Goal: Task Accomplishment & Management: Manage account settings

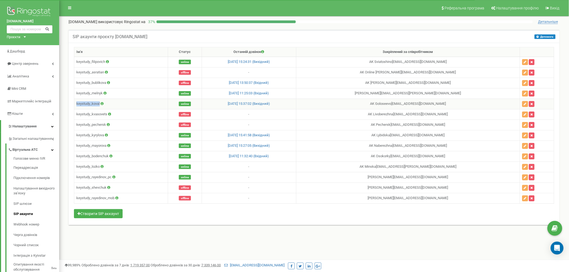
drag, startPoint x: 76, startPoint y: 104, endPoint x: 100, endPoint y: 103, distance: 24.5
click at [100, 103] on td "keystudy_koval" at bounding box center [121, 104] width 94 height 10
copy td "keystudy_koval"
click at [555, 247] on icon "Open Intercom Messenger" at bounding box center [557, 248] width 6 height 6
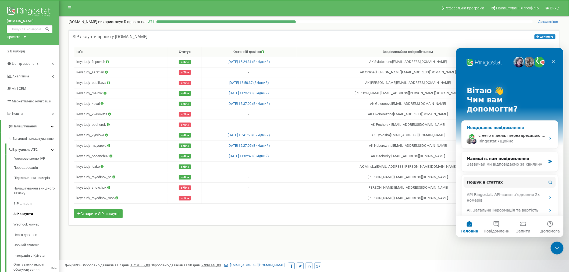
click at [505, 133] on span "с него я делал переадресацию если не берет или отключен на внешний номер" at bounding box center [557, 135] width 159 height 4
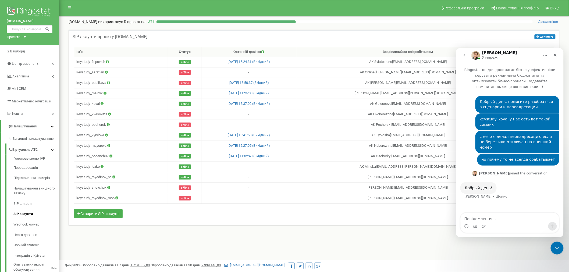
click at [374, 235] on div "SIP акаунти проєкту [DOMAIN_NAME] Допомога Допомога В даному розділі ви можете …" at bounding box center [314, 133] width 502 height 218
click at [102, 103] on icon at bounding box center [102, 103] width 3 height 3
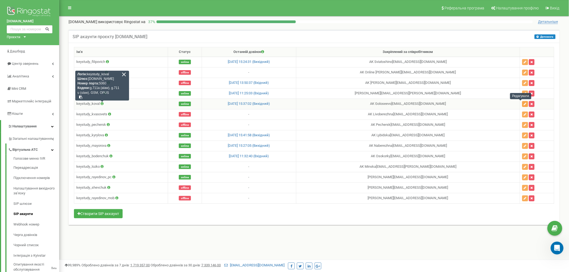
click at [522, 102] on button "button" at bounding box center [525, 104] width 6 height 6
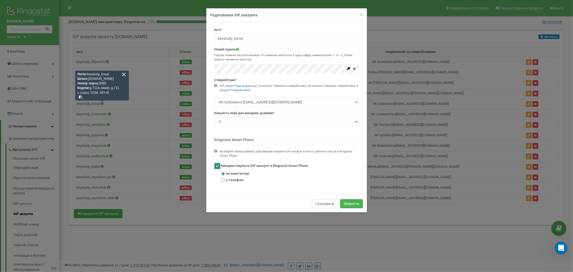
click at [328, 204] on button "Скасувати" at bounding box center [325, 203] width 26 height 9
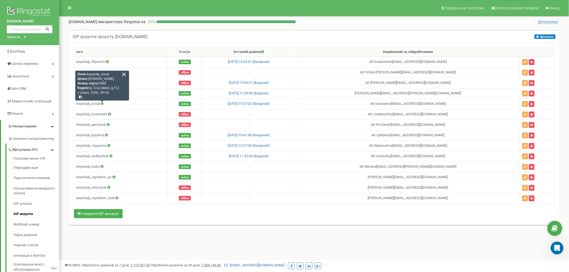
scroll to position [60, 0]
